Goal: Book appointment/travel/reservation

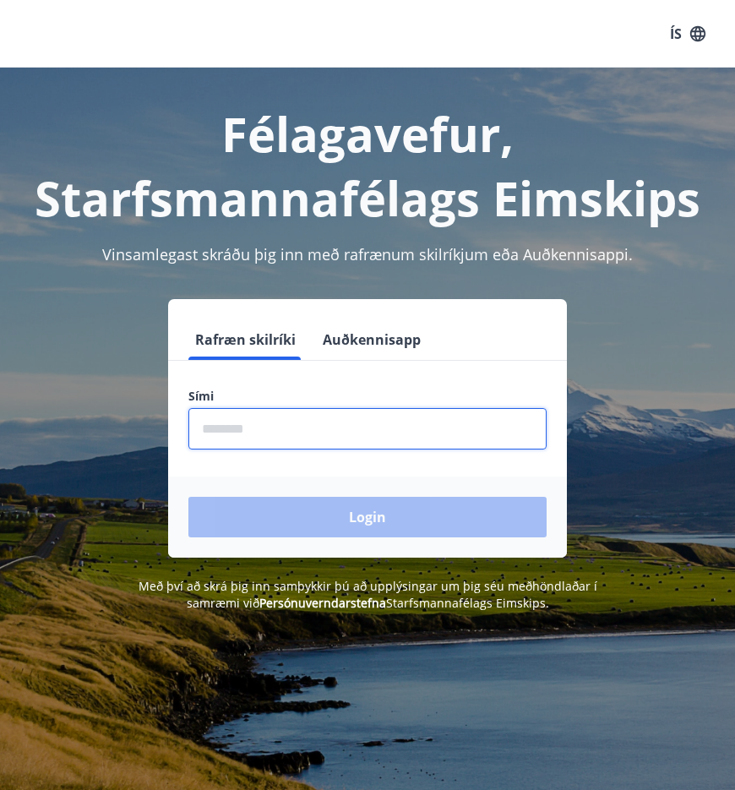
click at [315, 433] on input "phone" at bounding box center [367, 428] width 358 height 41
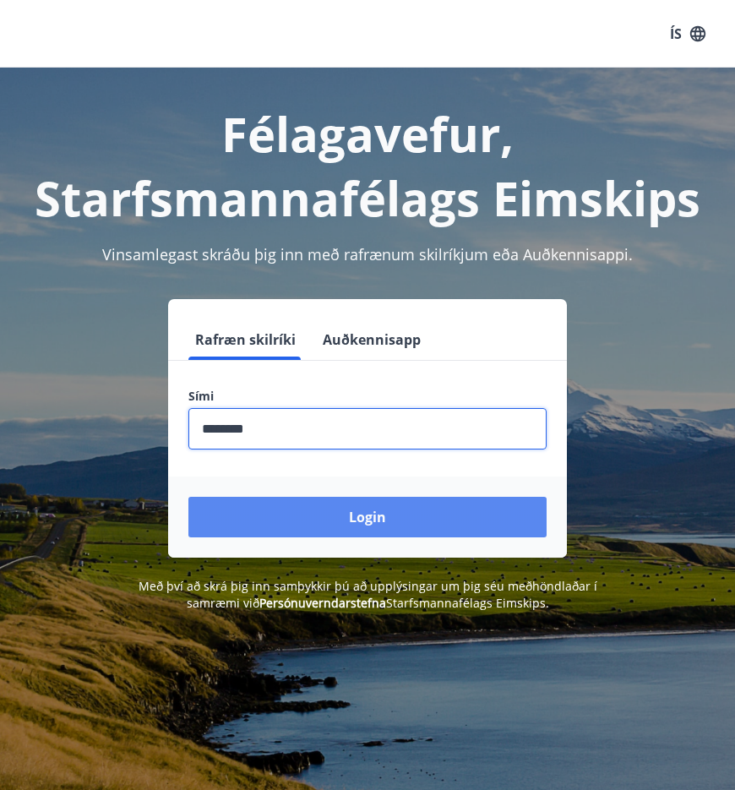
click at [359, 507] on button "Login" at bounding box center [367, 517] width 358 height 41
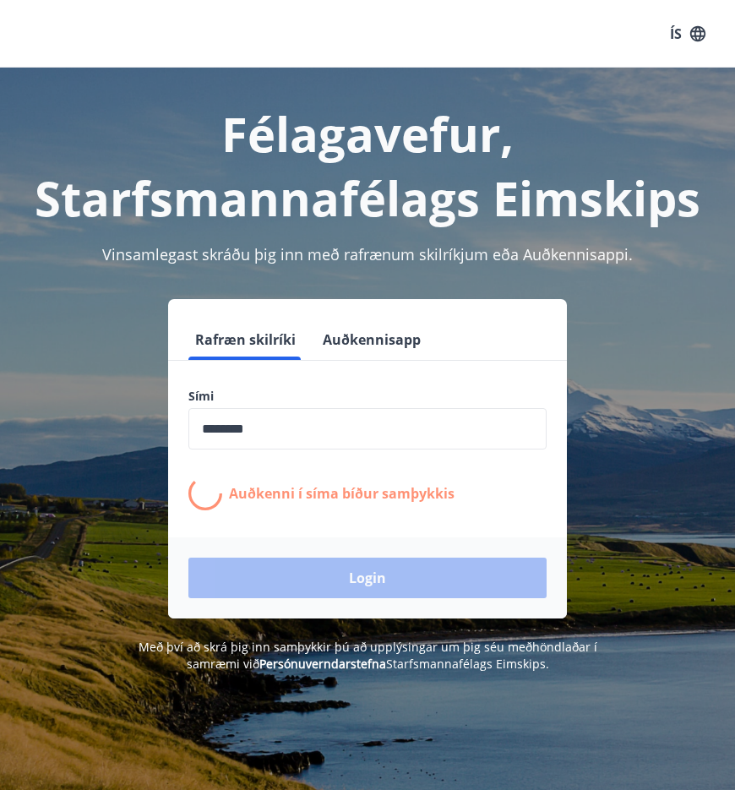
click at [231, 420] on input "phone" at bounding box center [367, 428] width 358 height 41
click at [233, 427] on input "phone" at bounding box center [367, 428] width 358 height 41
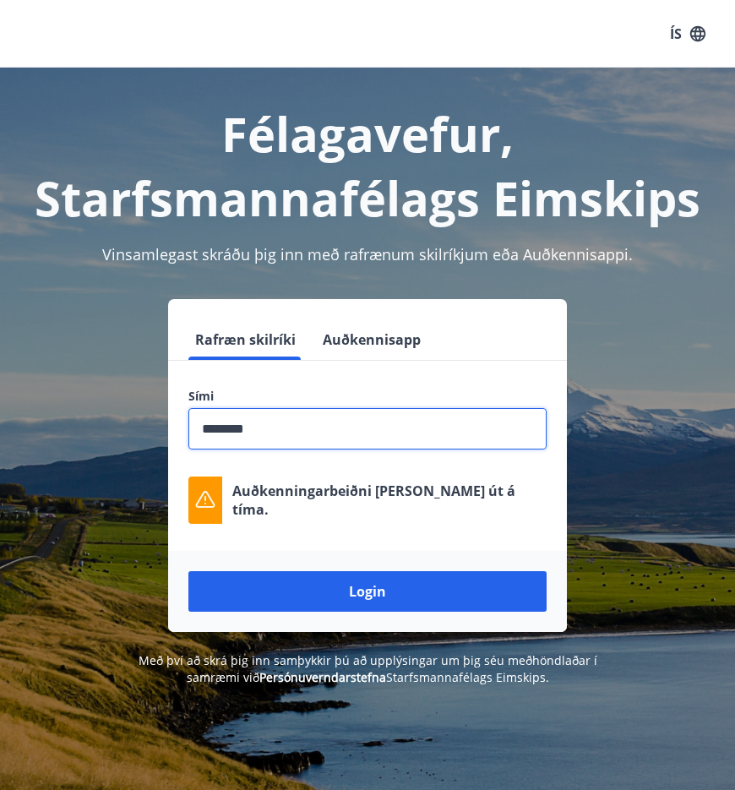
type input "********"
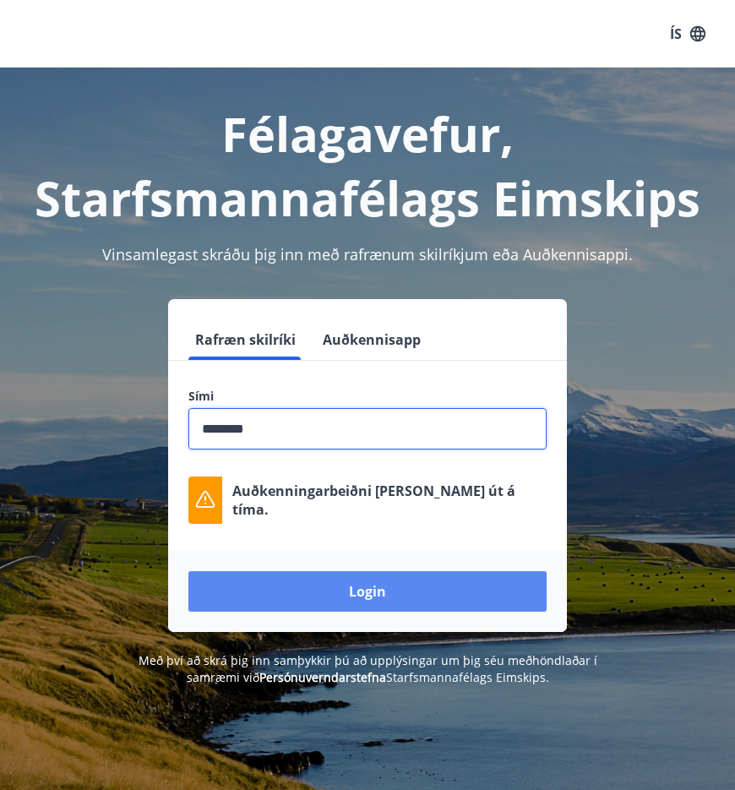
click at [312, 583] on button "Login" at bounding box center [367, 591] width 358 height 41
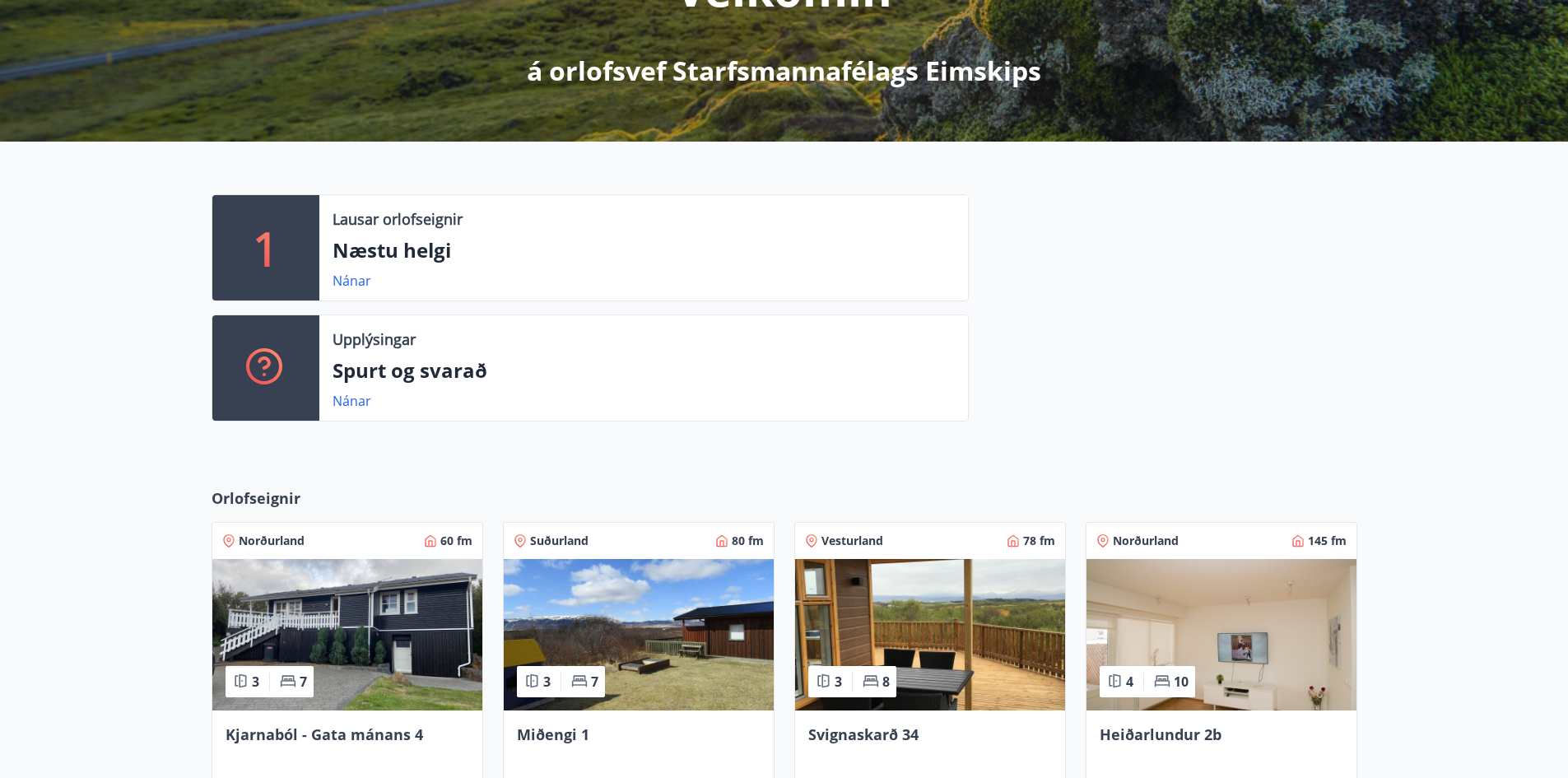
scroll to position [560, 0]
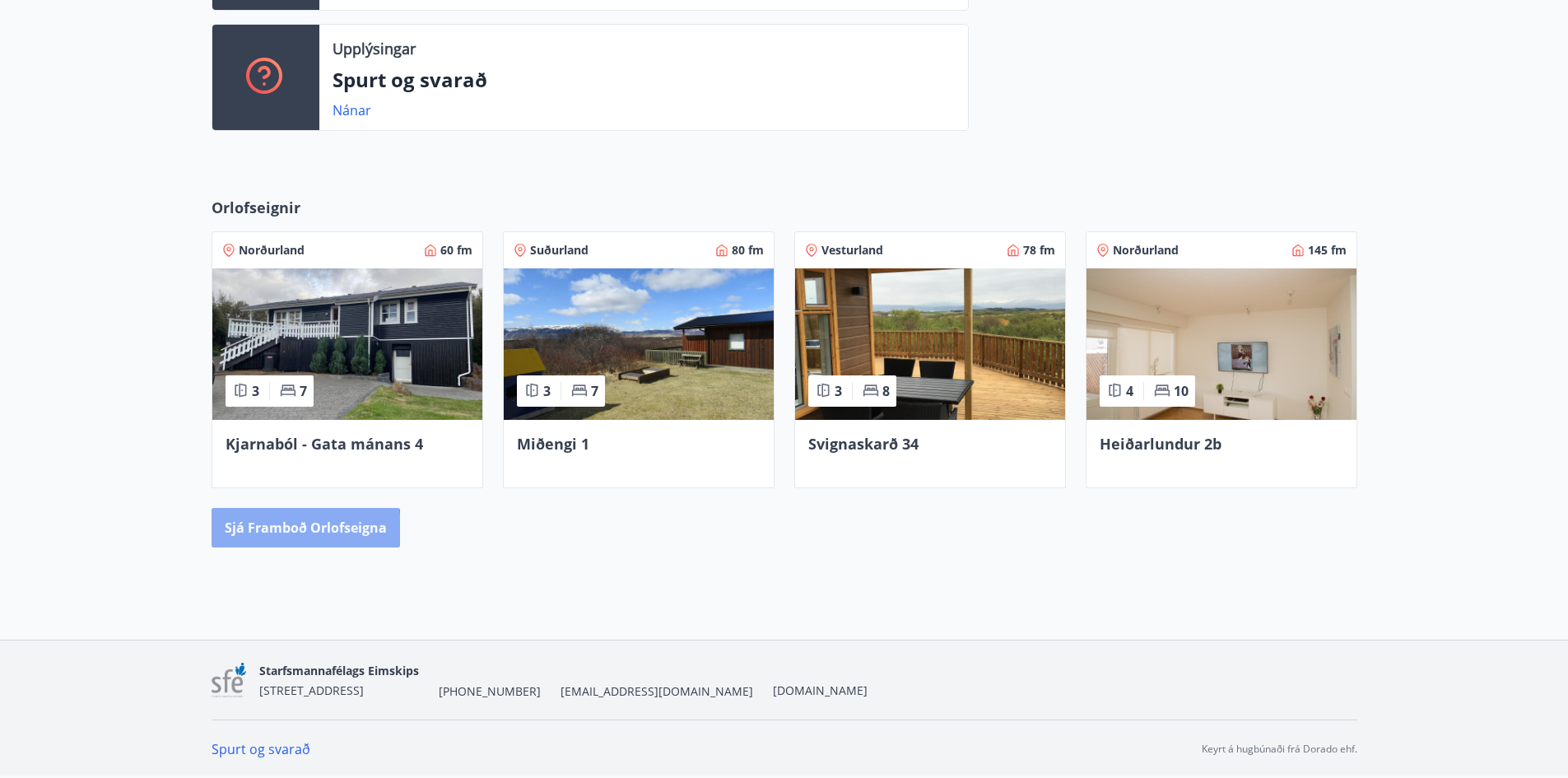
click at [245, 537] on button "Sjá framboð orlofseigna" at bounding box center [305, 527] width 188 height 40
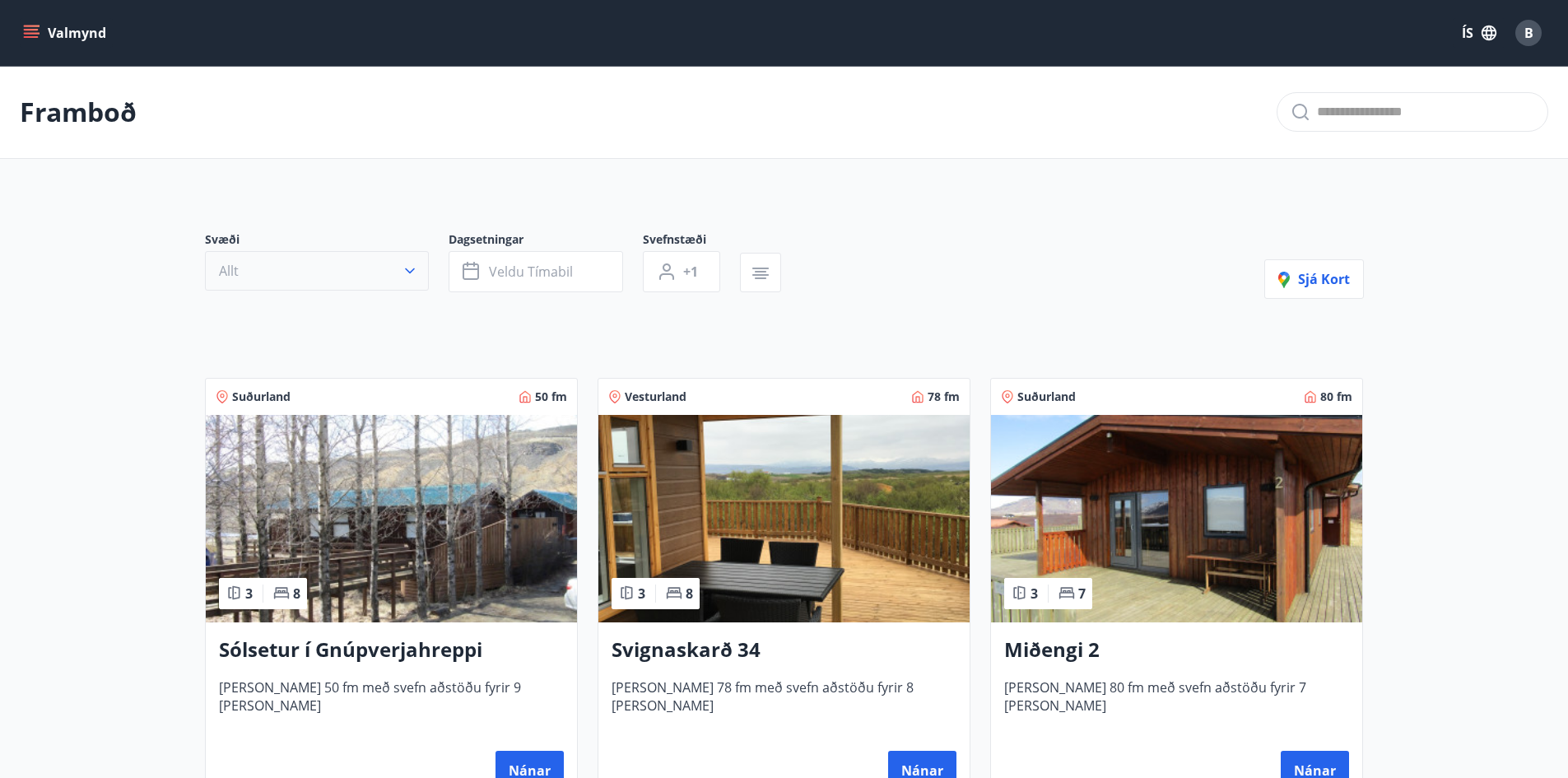
click at [370, 266] on button "Allt" at bounding box center [317, 271] width 224 height 40
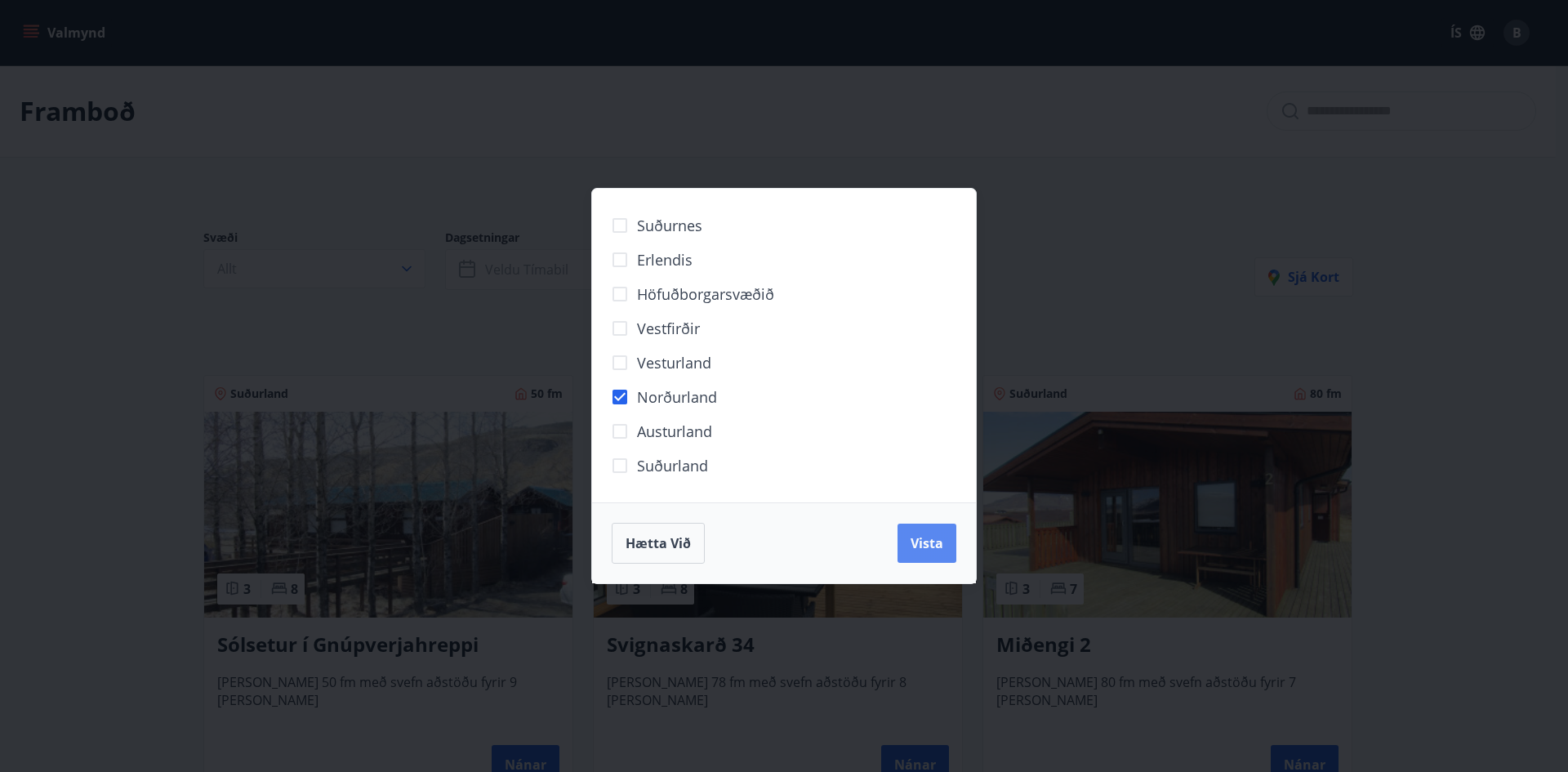
click at [723, 542] on span "Vista" at bounding box center [928, 543] width 33 height 18
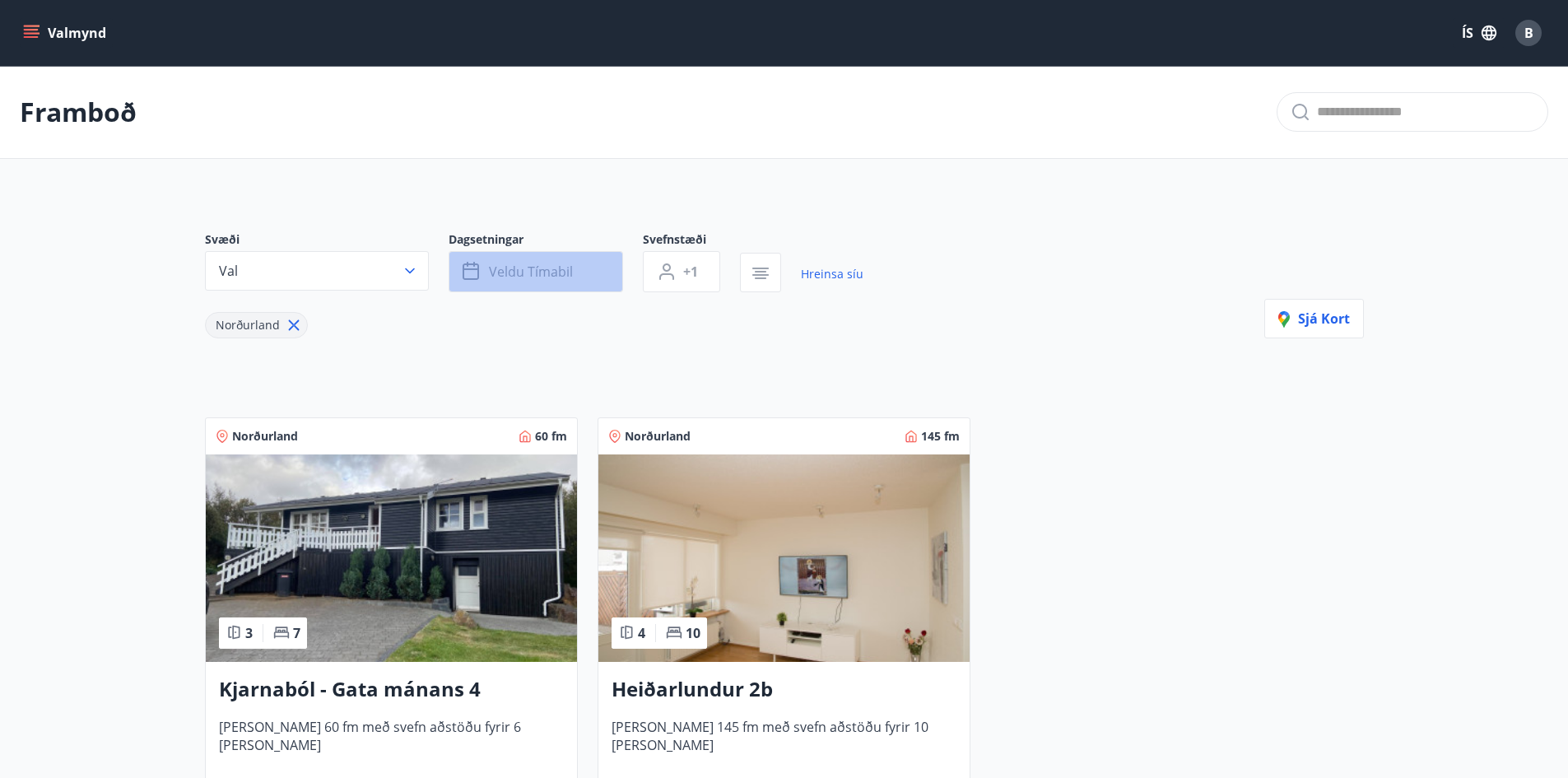
click at [491, 279] on span "Veldu tímabil" at bounding box center [531, 271] width 84 height 19
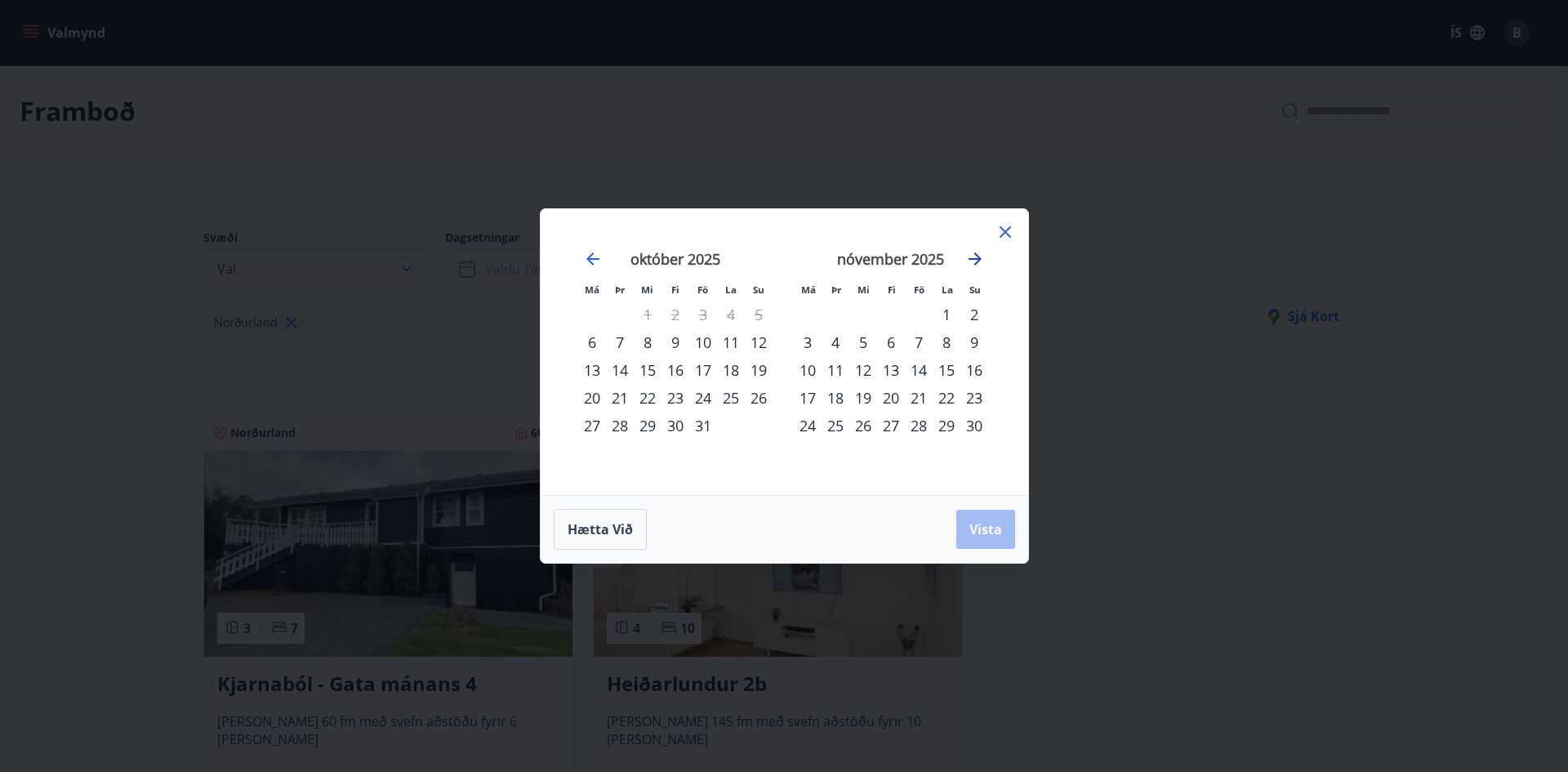
click at [723, 256] on icon "Move forward to switch to the next month." at bounding box center [975, 259] width 19 height 19
click at [723, 402] on div "22" at bounding box center [808, 398] width 28 height 28
click at [723, 401] on div "26" at bounding box center [919, 398] width 28 height 28
click at [723, 520] on button "Vista" at bounding box center [986, 529] width 59 height 40
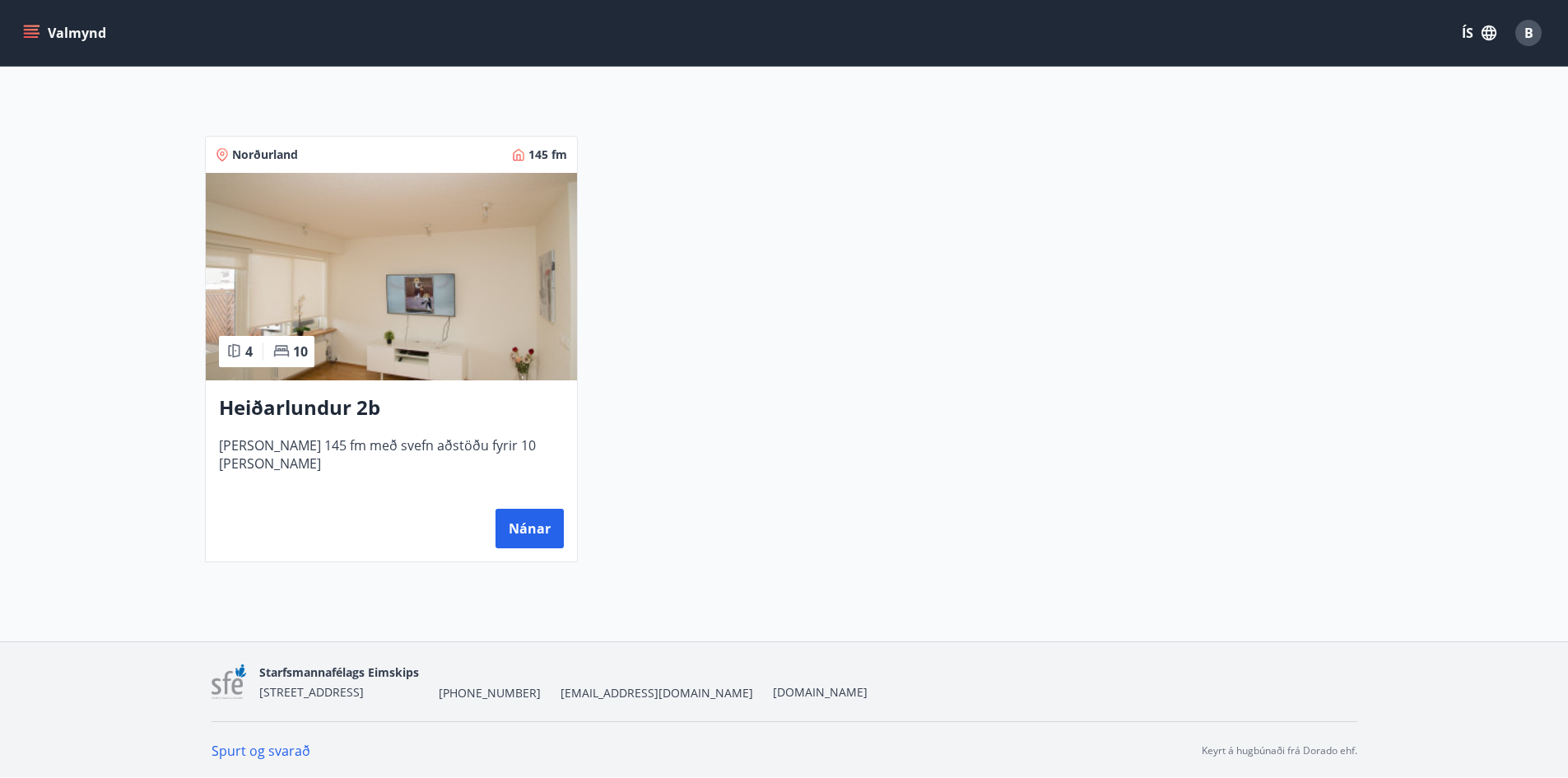
scroll to position [284, 0]
click at [509, 524] on button "Nánar" at bounding box center [529, 526] width 68 height 40
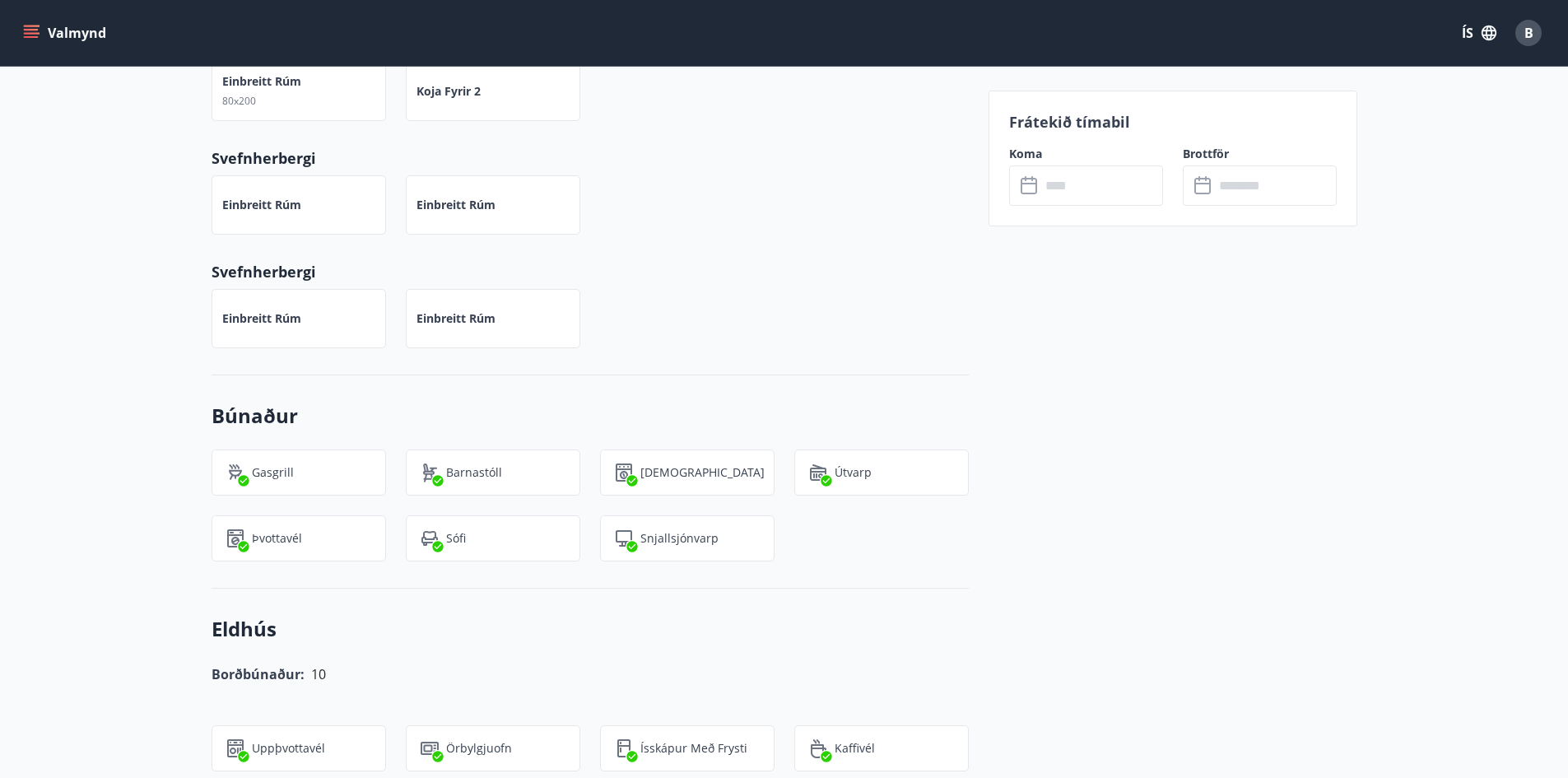
scroll to position [1400, 0]
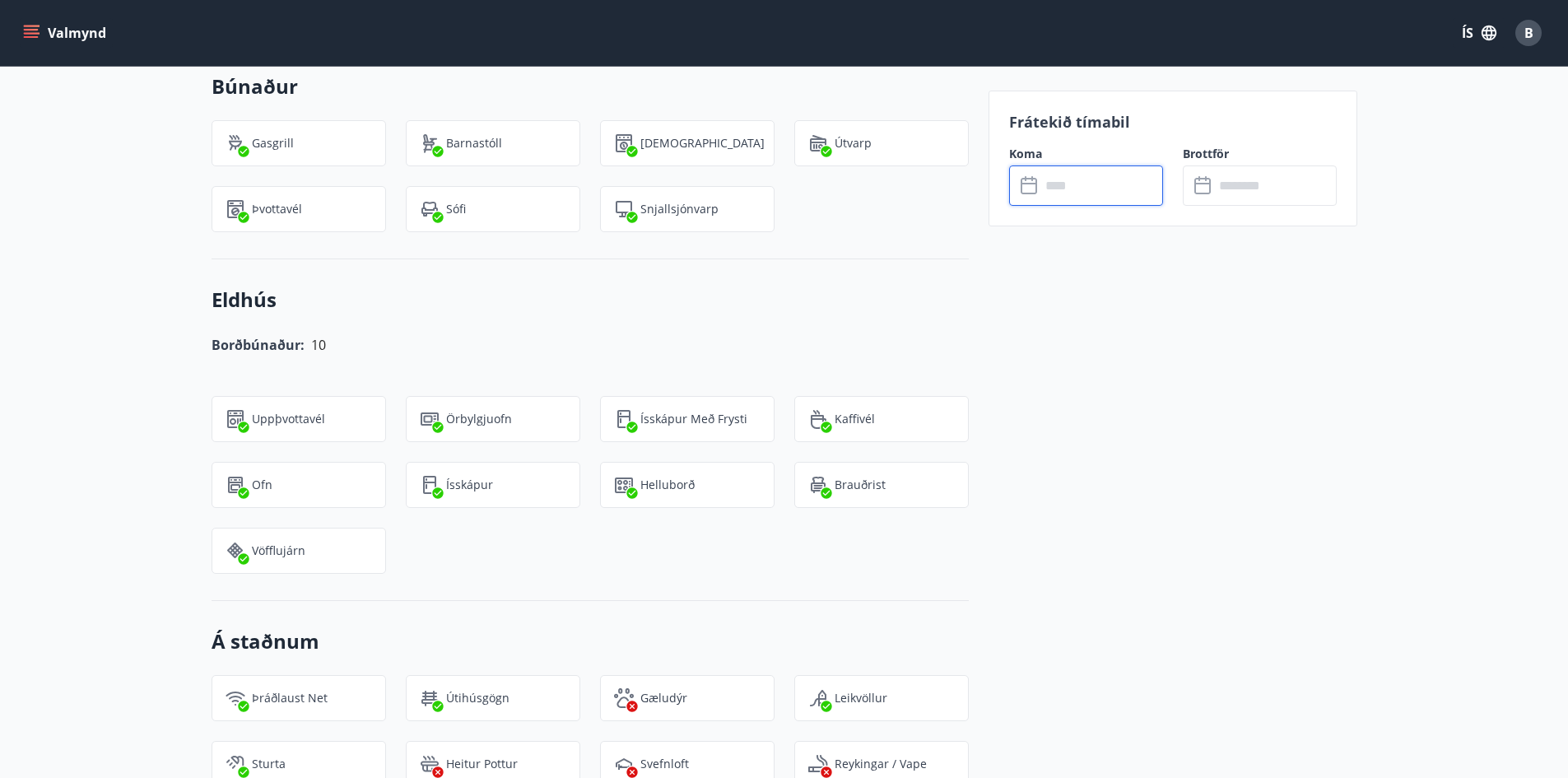
click at [728, 192] on input "text" at bounding box center [1101, 185] width 123 height 40
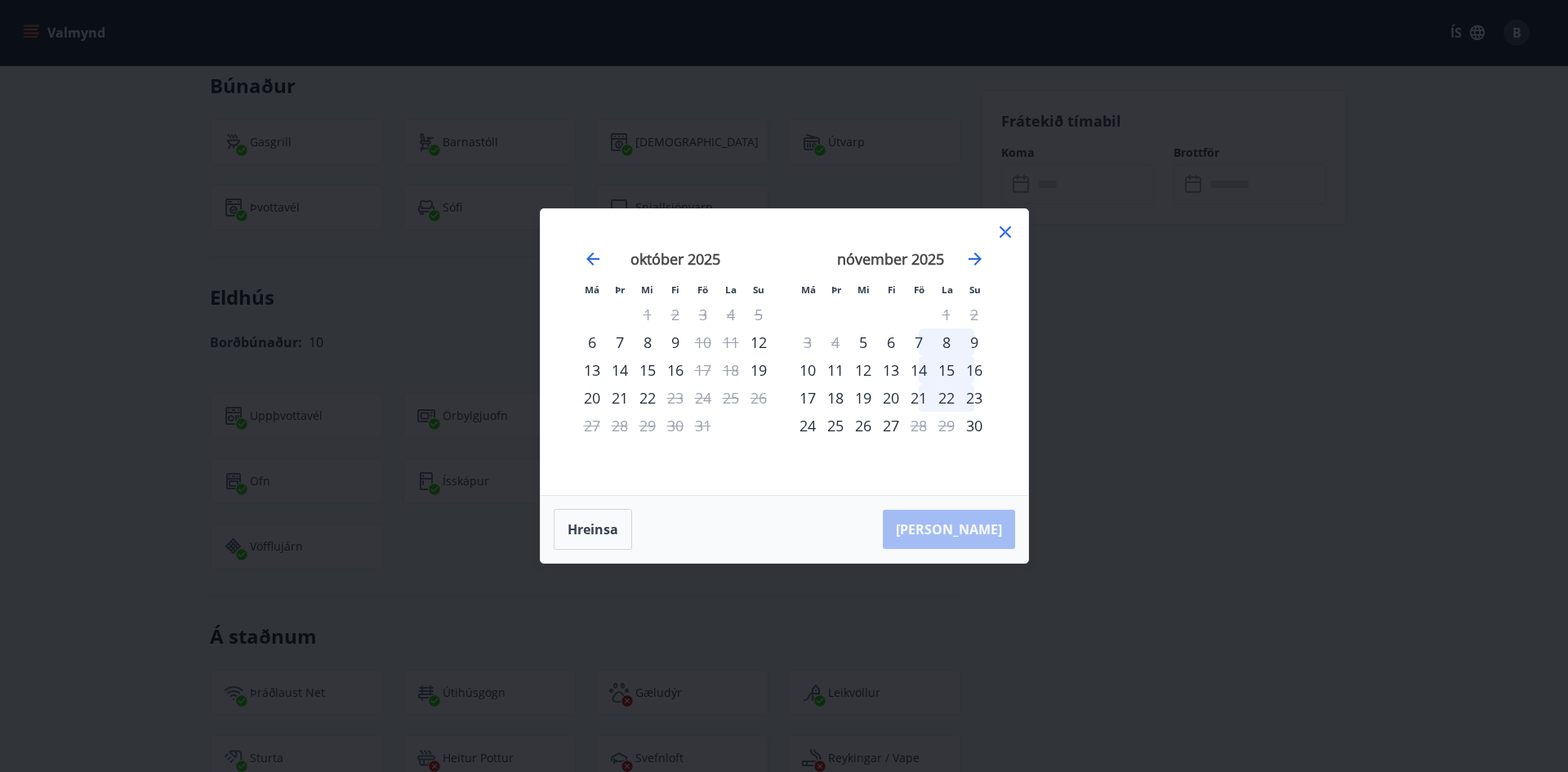
click at [723, 269] on div "nóvember 2025" at bounding box center [891, 264] width 194 height 72
click at [723, 266] on icon "Move forward to switch to the next month." at bounding box center [975, 259] width 19 height 19
click at [723, 402] on div "23" at bounding box center [836, 398] width 28 height 28
click at [723, 399] on div "22" at bounding box center [808, 398] width 28 height 28
drag, startPoint x: 857, startPoint y: 399, endPoint x: 847, endPoint y: 402, distance: 10.4
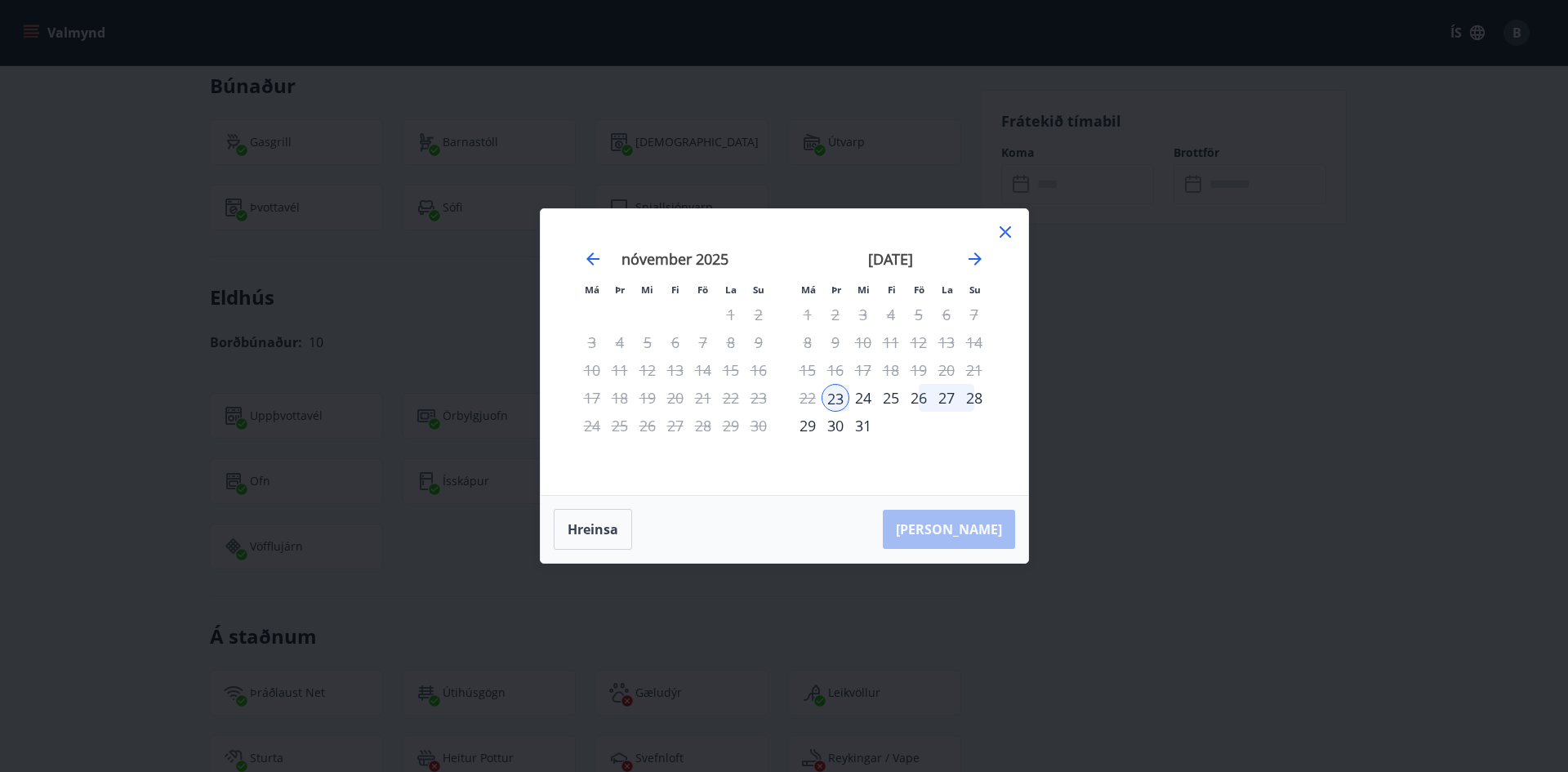
click at [723, 402] on tr "22 23 24 25 26 27 28" at bounding box center [891, 398] width 194 height 28
drag, startPoint x: 838, startPoint y: 401, endPoint x: 781, endPoint y: 425, distance: 61.8
click at [723, 407] on div "23" at bounding box center [836, 398] width 28 height 28
click at [597, 527] on button "Hreinsa" at bounding box center [593, 529] width 78 height 41
click at [723, 394] on div "22" at bounding box center [808, 398] width 28 height 28
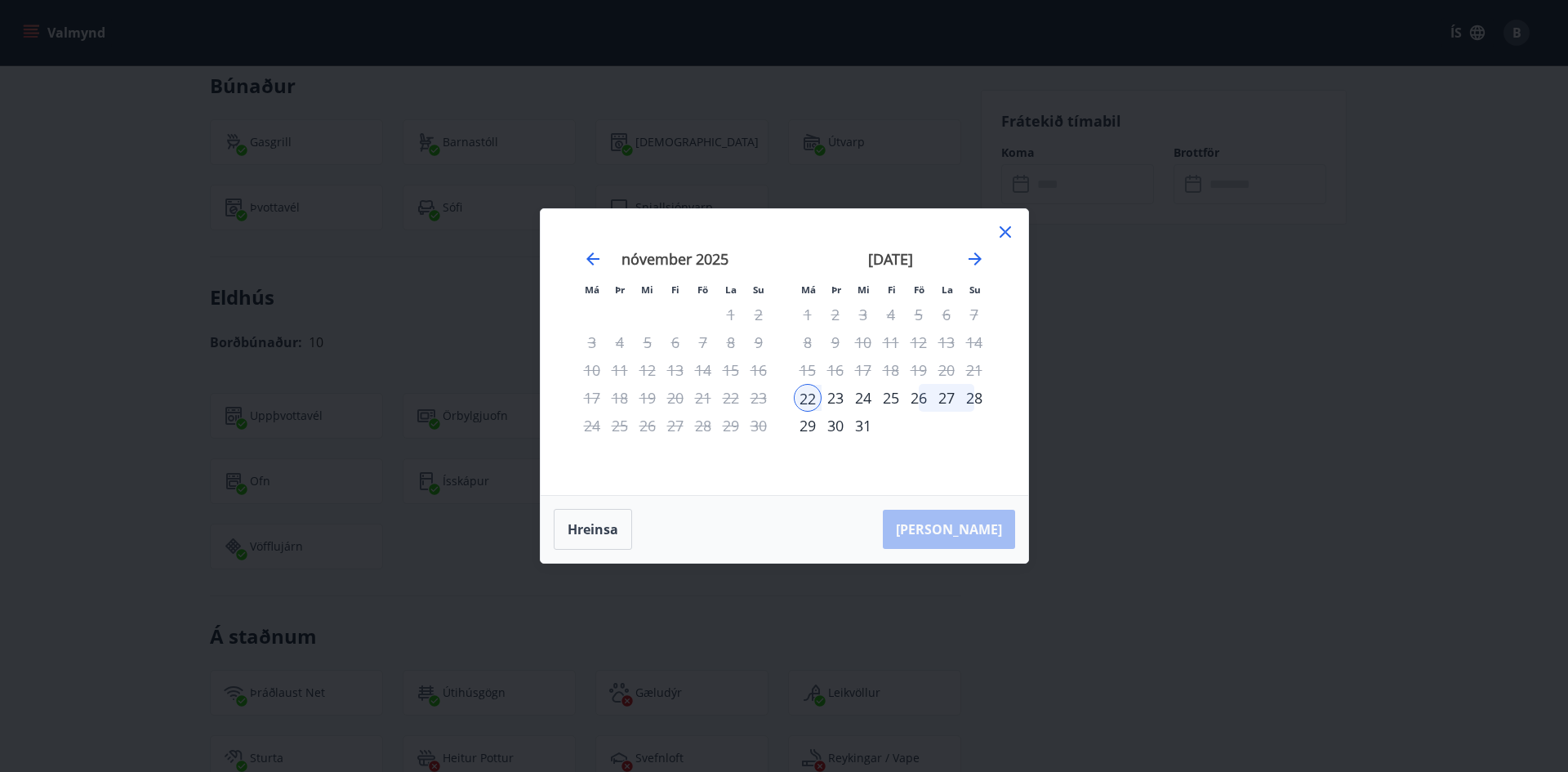
click at [723, 393] on div "27" at bounding box center [946, 398] width 28 height 28
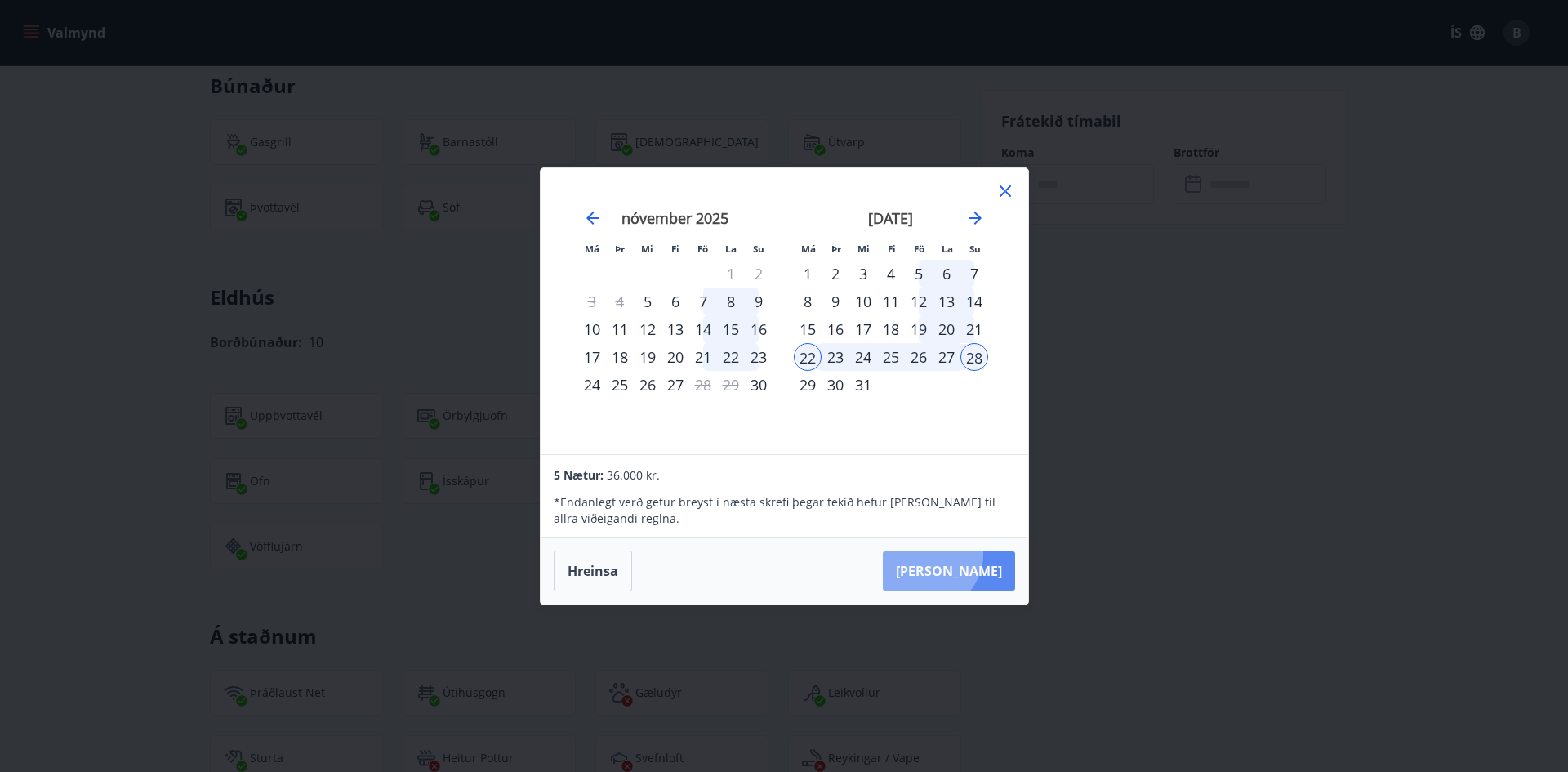
click at [723, 554] on button "[PERSON_NAME]" at bounding box center [949, 571] width 133 height 40
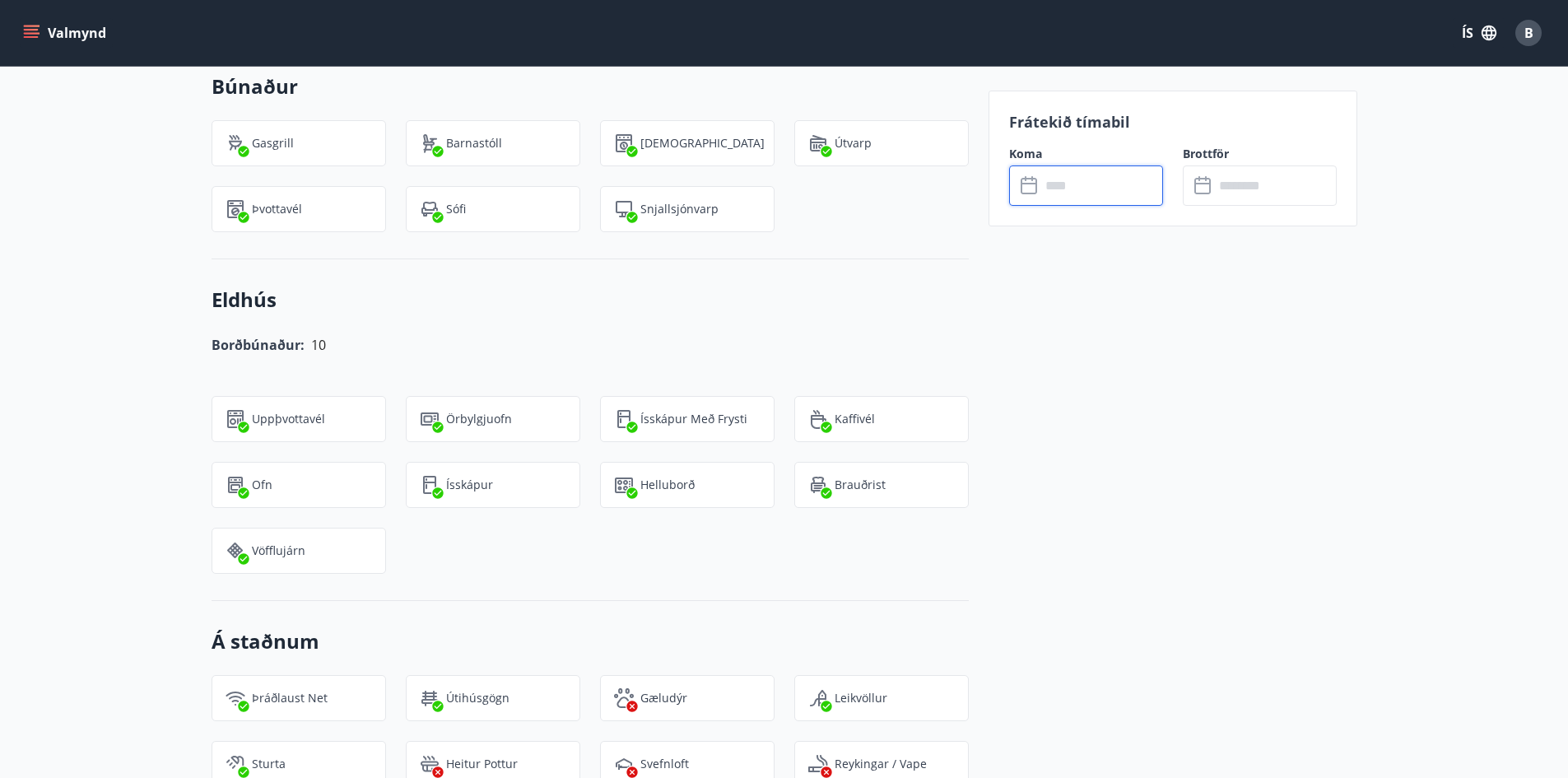
type input "******"
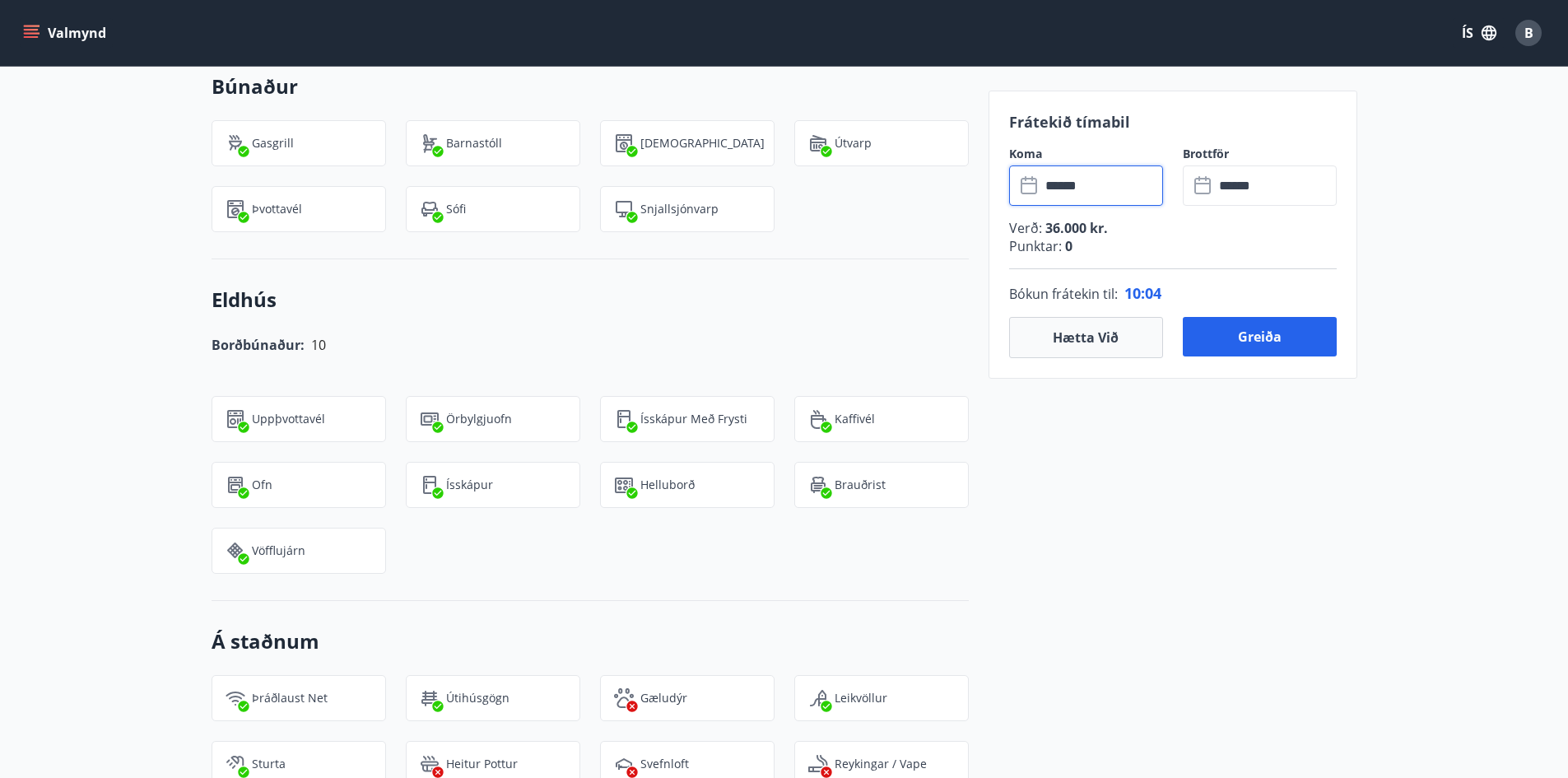
click at [728, 604] on div "Frátekið tímabil Koma ​ ****** ​ Brottför ​ ****** ​ Verð : 36.000 kr. Punktar …" at bounding box center [1172, 474] width 368 height 2655
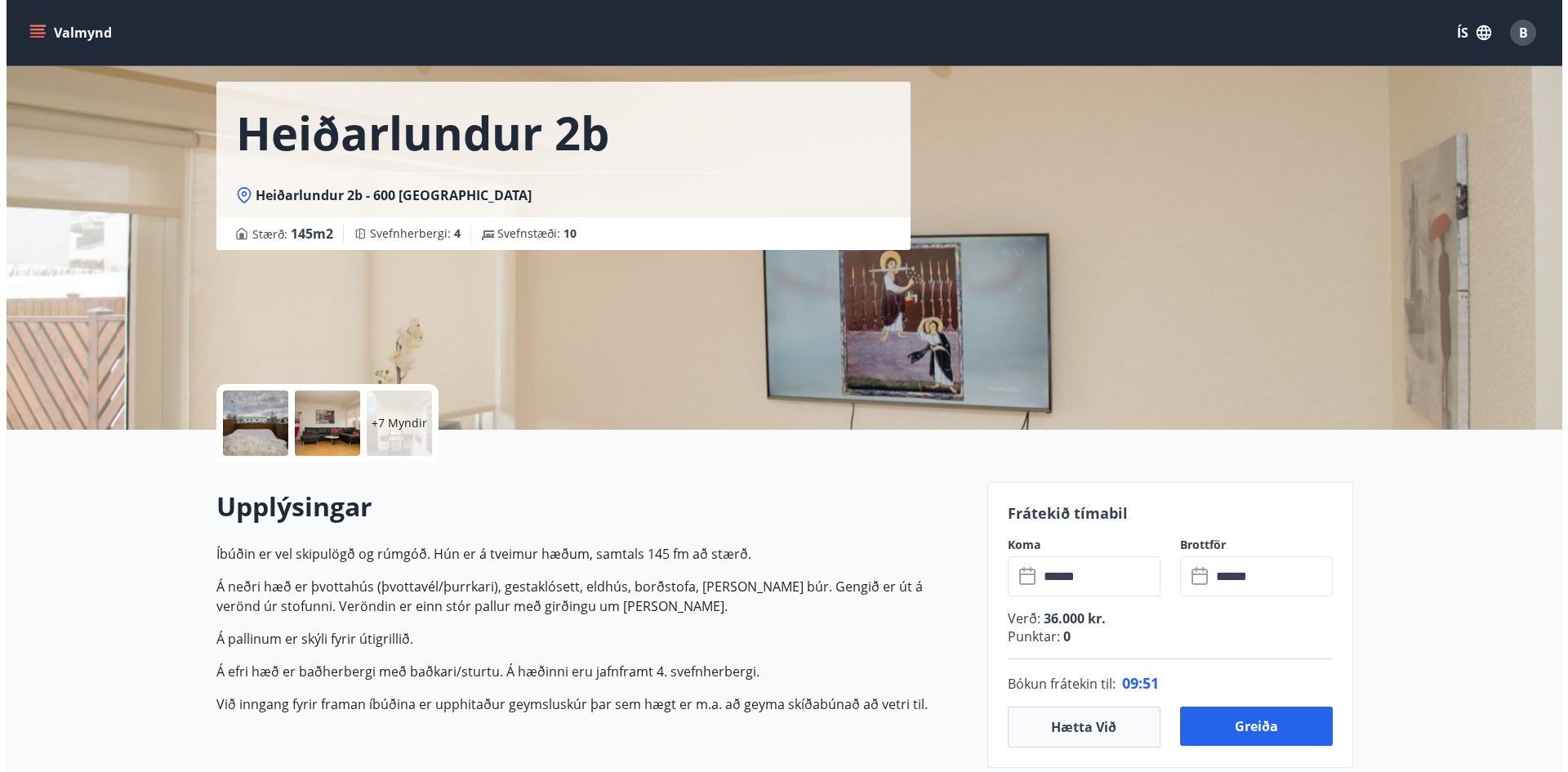
scroll to position [0, 0]
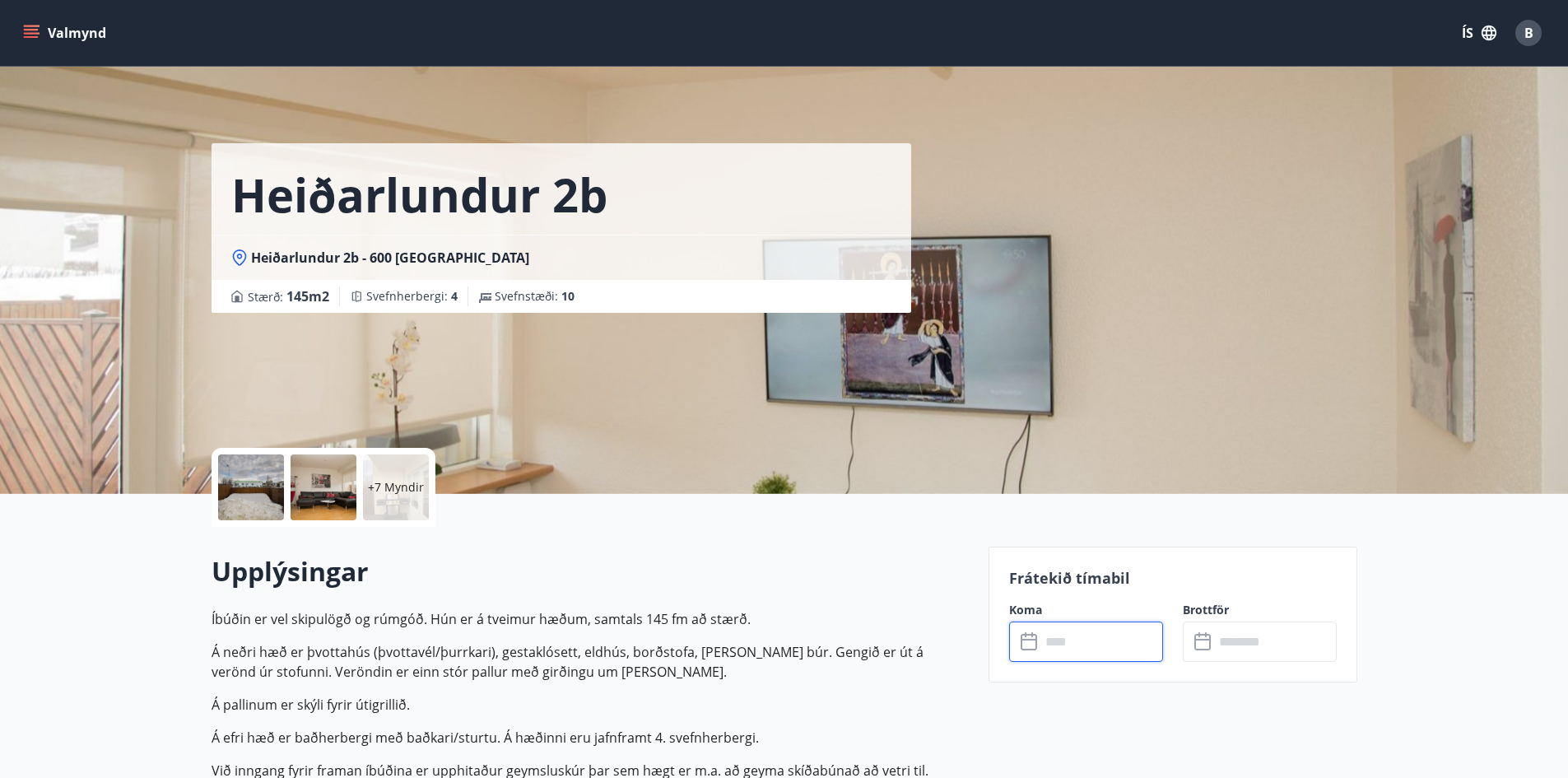
click at [728, 644] on input "text" at bounding box center [1101, 642] width 123 height 40
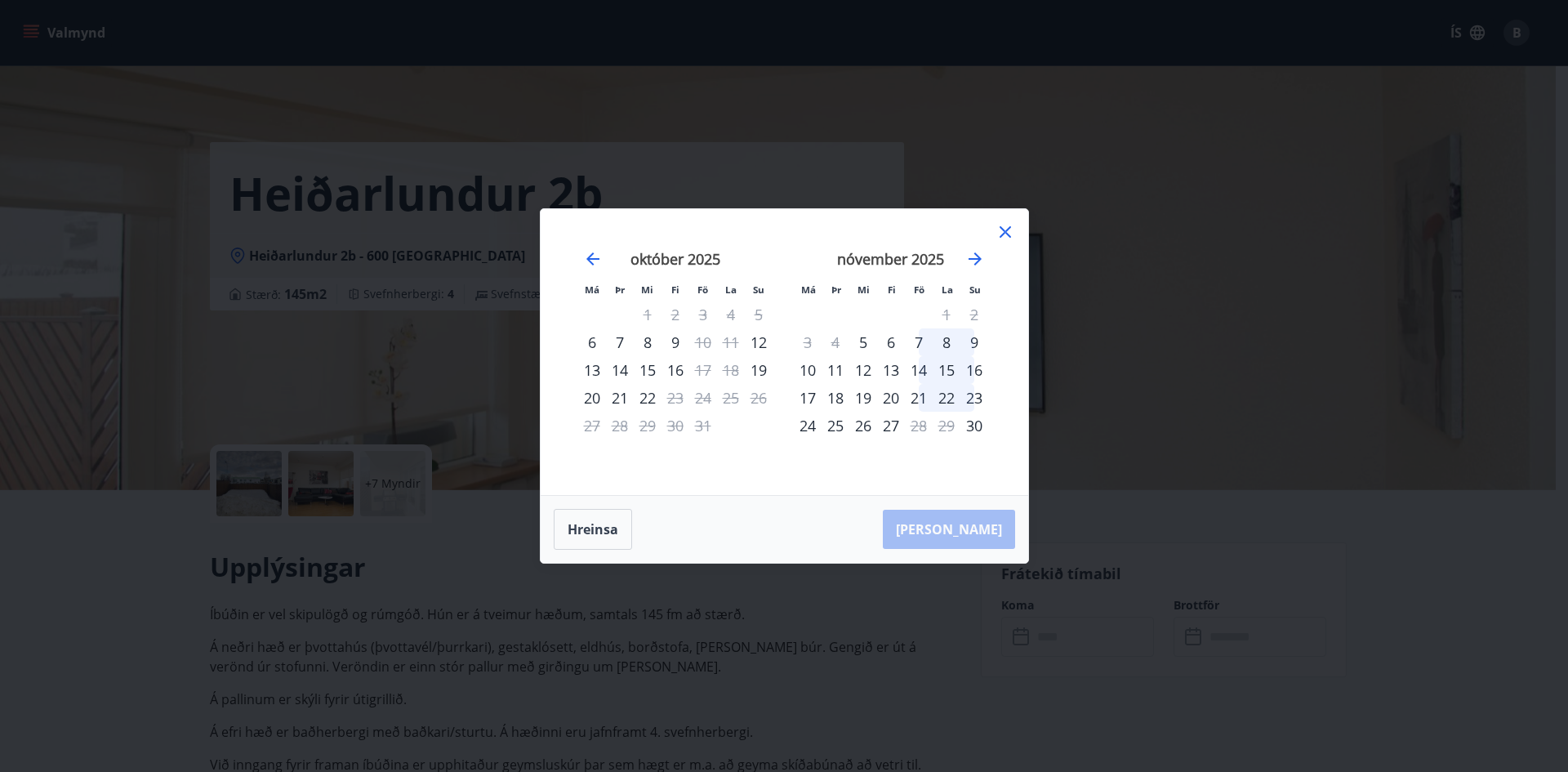
click at [723, 260] on div "nóvember 2025" at bounding box center [891, 264] width 194 height 72
click at [723, 260] on icon "Move forward to switch to the next month." at bounding box center [975, 259] width 19 height 19
